Goal: Communication & Community: Answer question/provide support

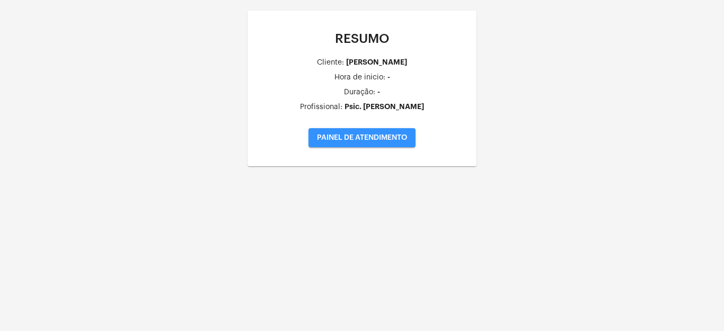
click at [398, 136] on span "PAINEL DE ATENDIMENTO" at bounding box center [362, 137] width 90 height 7
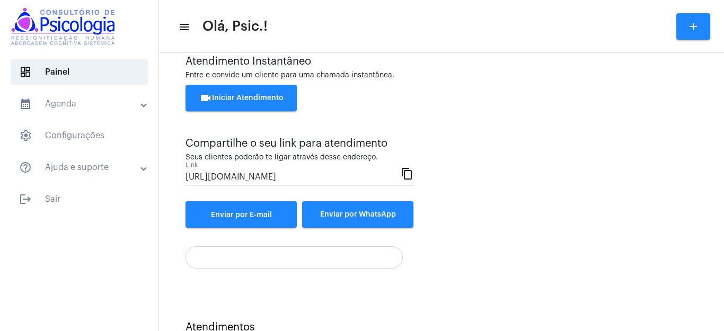
scroll to position [65, 0]
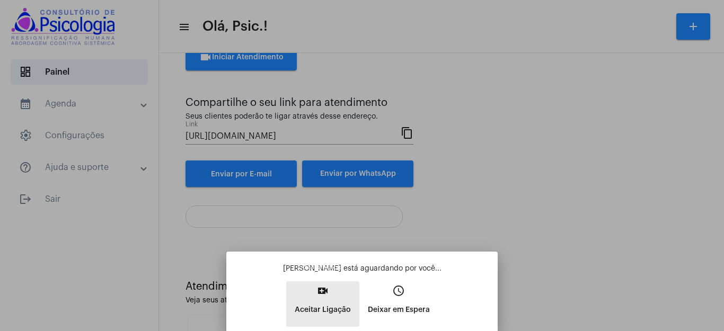
click at [324, 294] on mat-icon "video_call" at bounding box center [322, 290] width 13 height 13
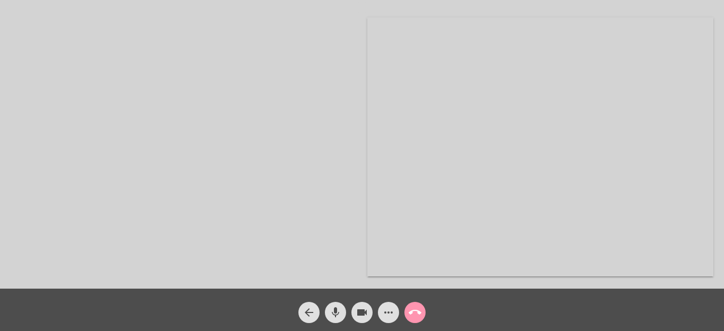
click at [490, 162] on video at bounding box center [540, 146] width 346 height 259
drag, startPoint x: 141, startPoint y: 163, endPoint x: 156, endPoint y: 160, distance: 15.6
click at [142, 163] on video at bounding box center [136, 147] width 123 height 93
click at [475, 172] on video at bounding box center [361, 148] width 373 height 281
click at [402, 154] on video at bounding box center [540, 146] width 346 height 259
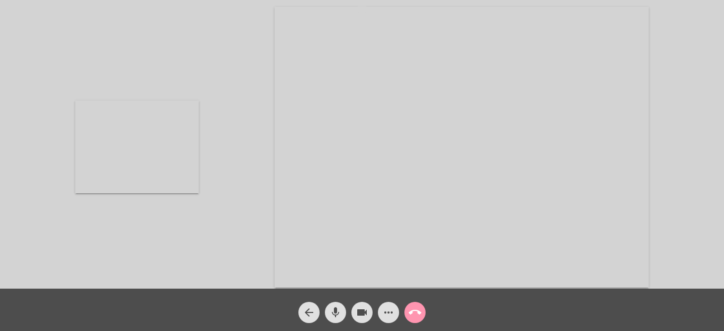
drag, startPoint x: 271, startPoint y: 19, endPoint x: 276, endPoint y: 21, distance: 6.0
click at [276, 20] on div "Acessando Câmera e Microfone..." at bounding box center [361, 146] width 721 height 289
click at [275, 23] on video at bounding box center [461, 147] width 374 height 281
click at [398, 131] on video at bounding box center [540, 146] width 346 height 259
click at [259, 188] on div "Acessando Câmera e Microfone..." at bounding box center [361, 146] width 721 height 289
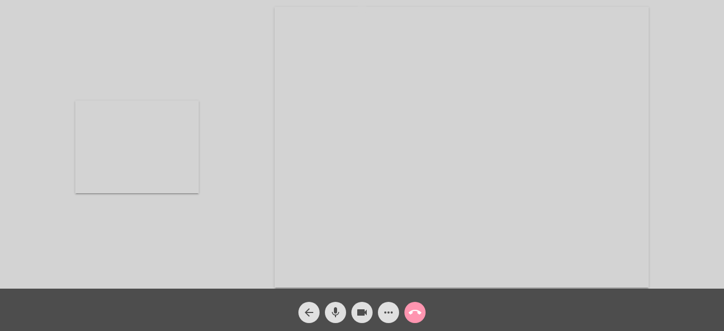
click at [259, 221] on div "Acessando Câmera e Microfone..." at bounding box center [361, 146] width 721 height 289
click at [175, 143] on video at bounding box center [136, 147] width 123 height 93
click at [416, 311] on mat-icon "call_end" at bounding box center [414, 312] width 13 height 13
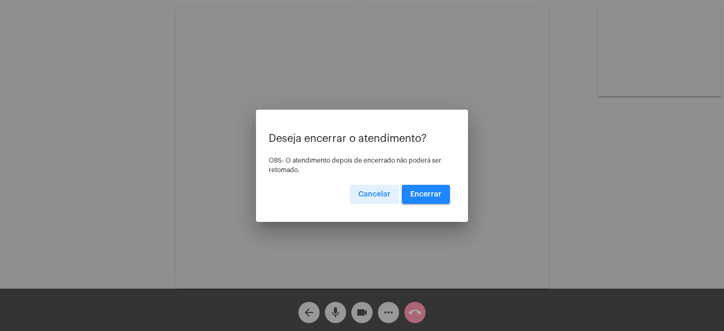
click at [424, 191] on span "Encerrar" at bounding box center [425, 194] width 31 height 7
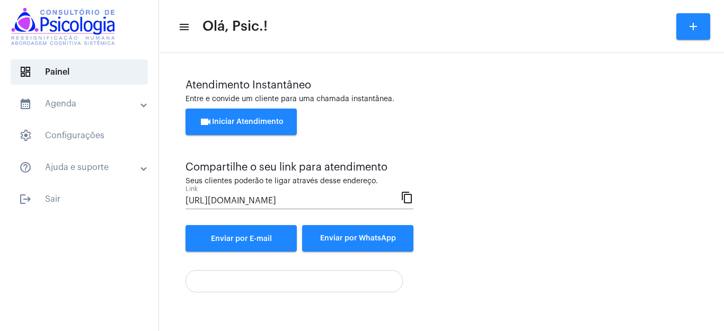
scroll to position [65, 0]
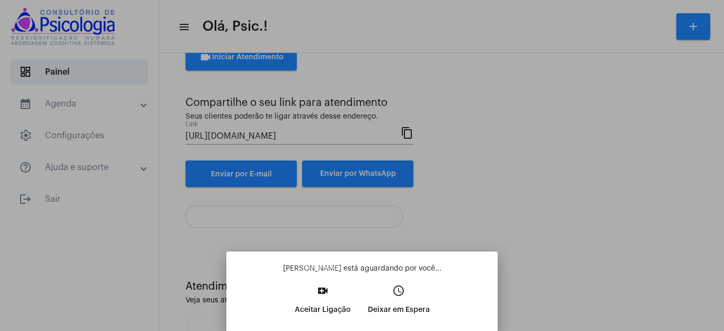
click at [318, 301] on p "Aceitar Ligação" at bounding box center [322, 309] width 56 height 19
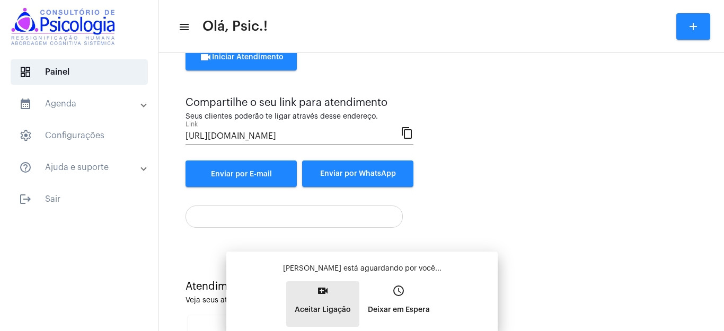
click at [318, 301] on button "video_call Aceitar Ligação" at bounding box center [322, 304] width 73 height 46
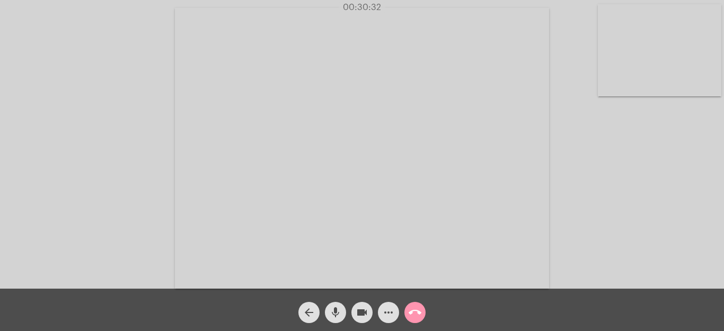
click at [386, 313] on mat-icon "more_horiz" at bounding box center [388, 312] width 13 height 13
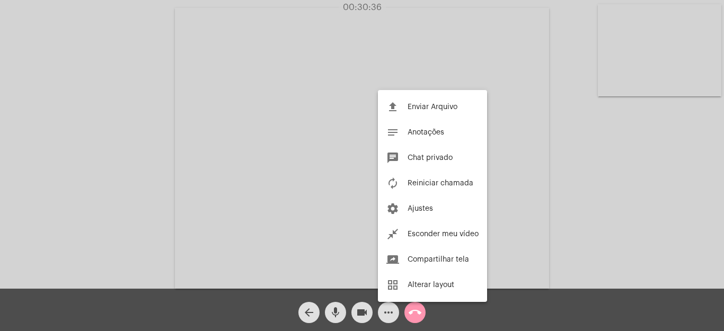
click at [625, 206] on div at bounding box center [362, 165] width 724 height 331
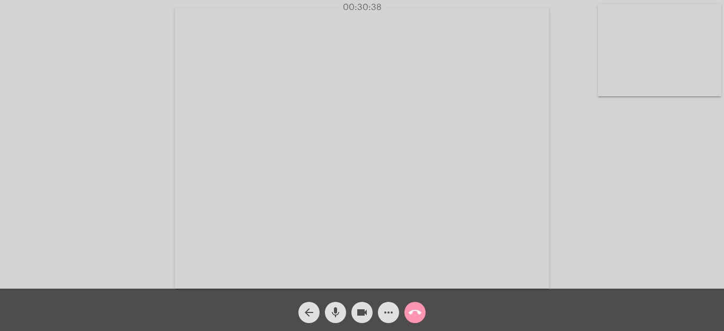
click at [389, 312] on mat-icon "more_horiz" at bounding box center [388, 312] width 13 height 13
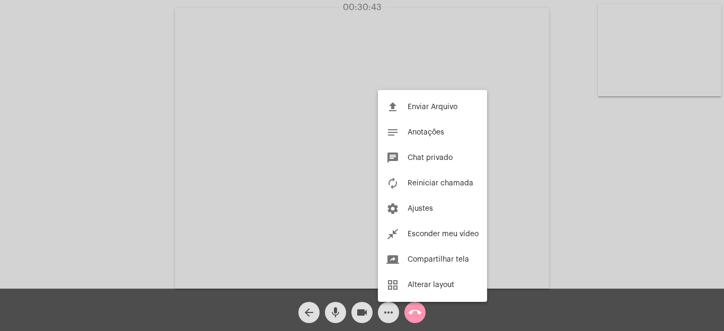
click at [203, 171] on div at bounding box center [362, 165] width 724 height 331
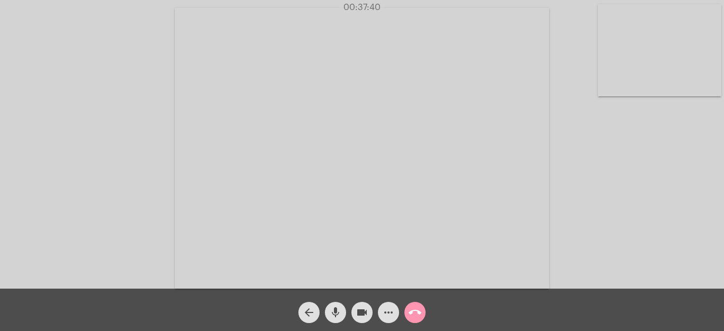
click at [96, 122] on div "Acessando Câmera e Microfone..." at bounding box center [361, 147] width 721 height 289
click at [415, 311] on mat-icon "call_end" at bounding box center [414, 312] width 13 height 13
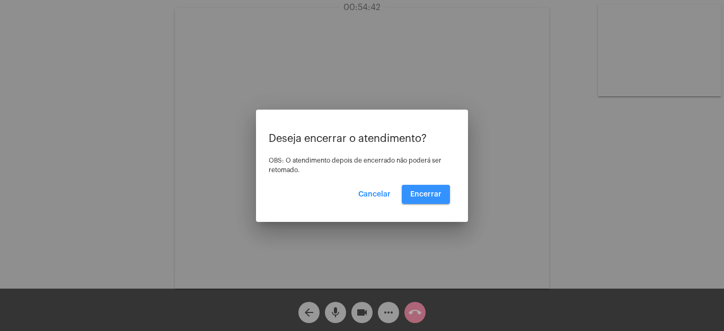
click at [431, 191] on span "Encerrar" at bounding box center [425, 194] width 31 height 7
